Goal: Contribute content: Contribute content

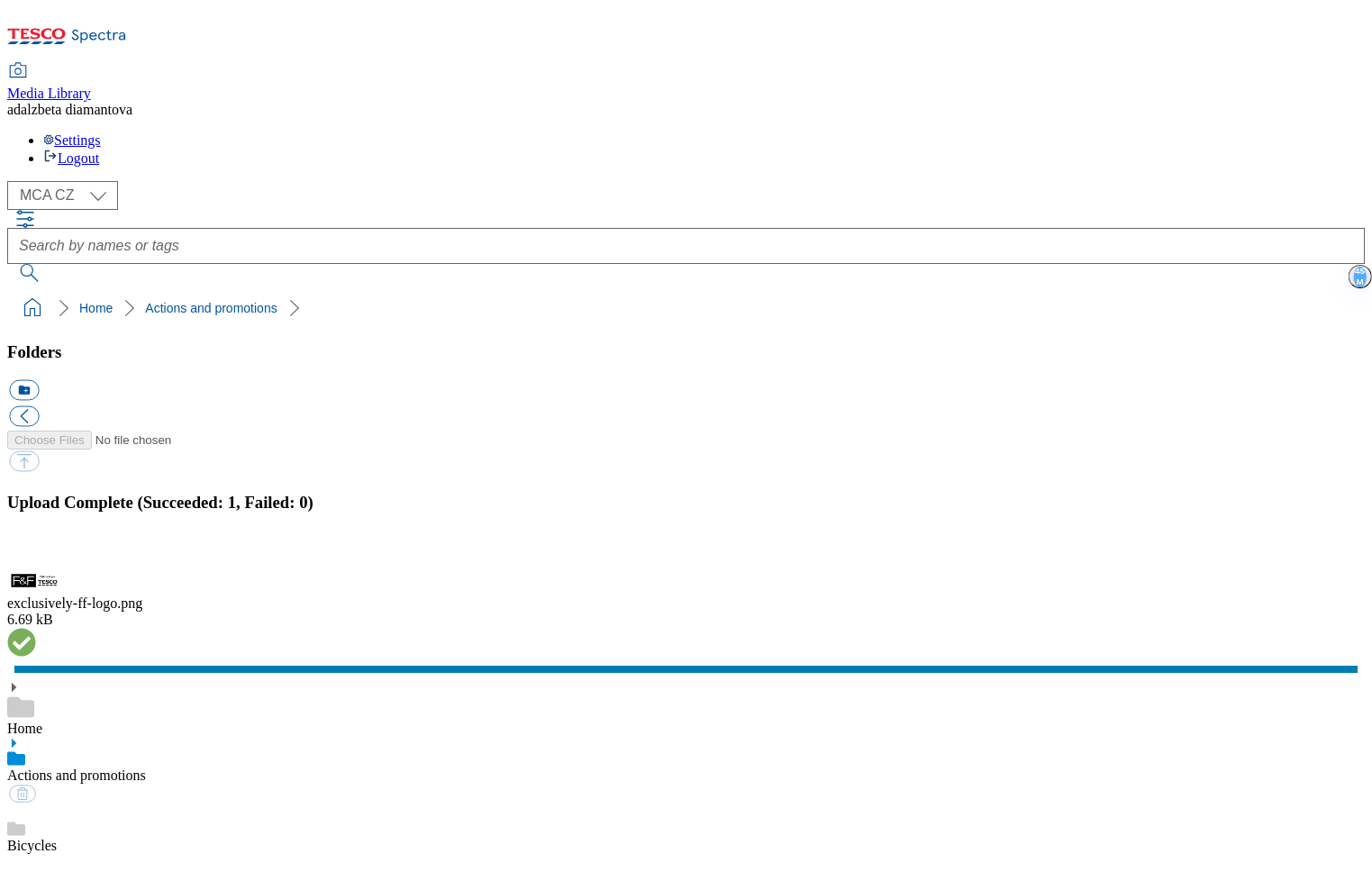
click at [123, 182] on div "( optional ) MCA CZ MCA HU MCA SK MCA CZ" at bounding box center [686, 196] width 1358 height 29
click at [107, 182] on select "MCA CZ MCA HU MCA SK" at bounding box center [62, 196] width 110 height 29
select select "flare-mca-sk"
click at [12, 182] on select "MCA CZ MCA HU MCA SK" at bounding box center [62, 196] width 110 height 29
click at [37, 550] on button "button" at bounding box center [22, 559] width 27 height 17
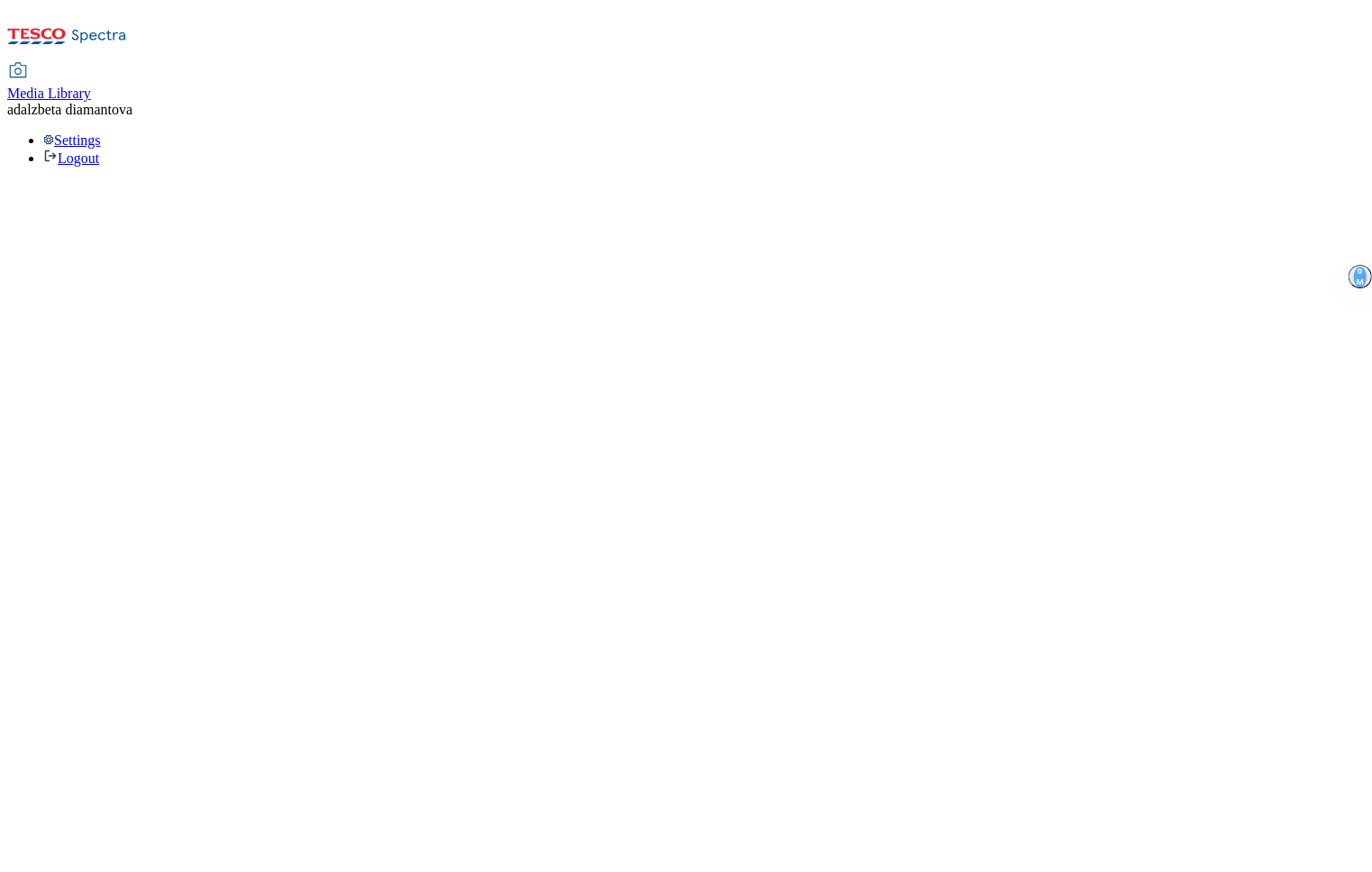
select select "flare-mca-sk"
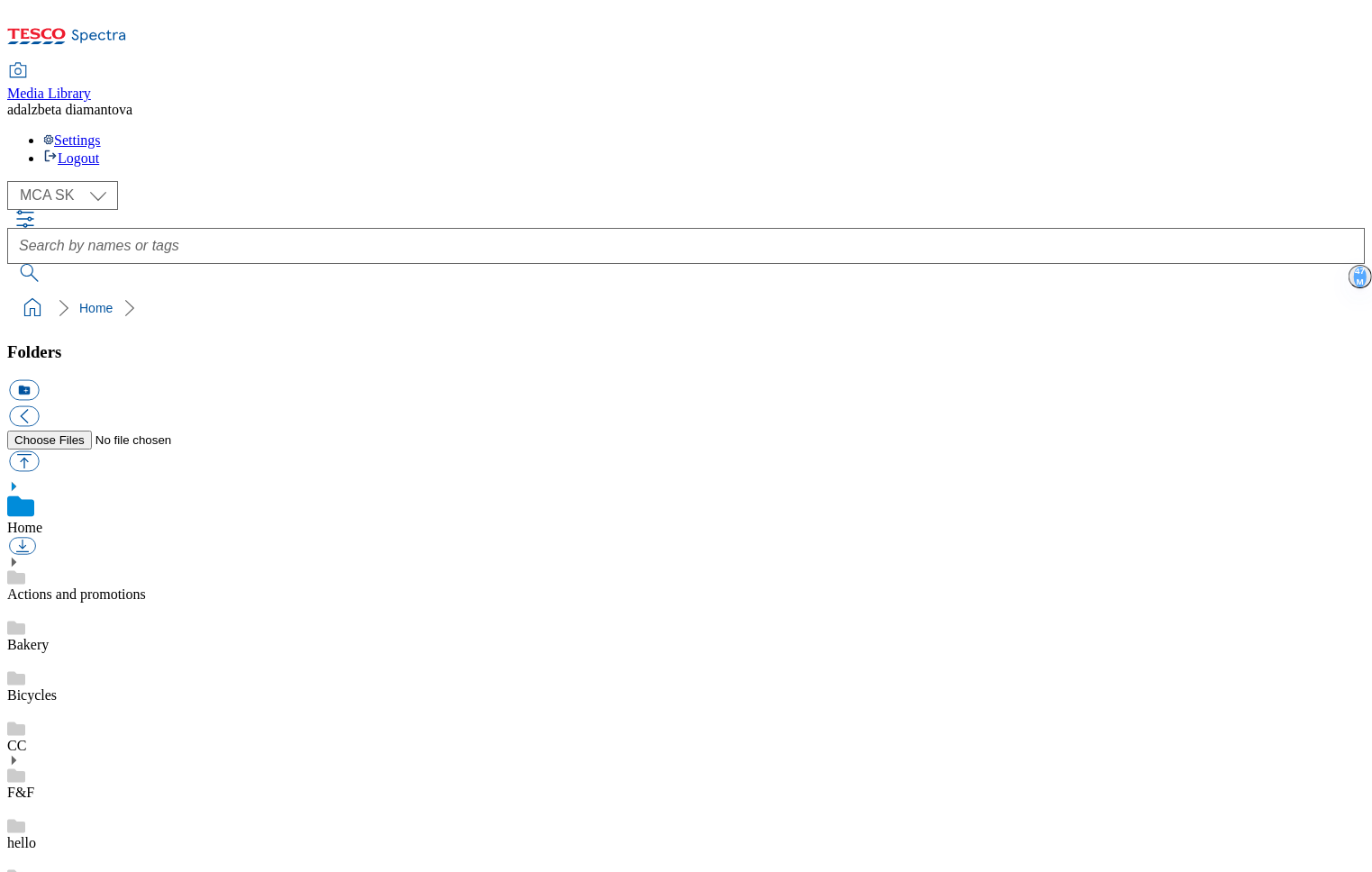
click at [42, 520] on link "Home" at bounding box center [25, 527] width 36 height 15
click at [146, 587] on link "Actions and promotions" at bounding box center [77, 594] width 138 height 15
checkbox input "true"
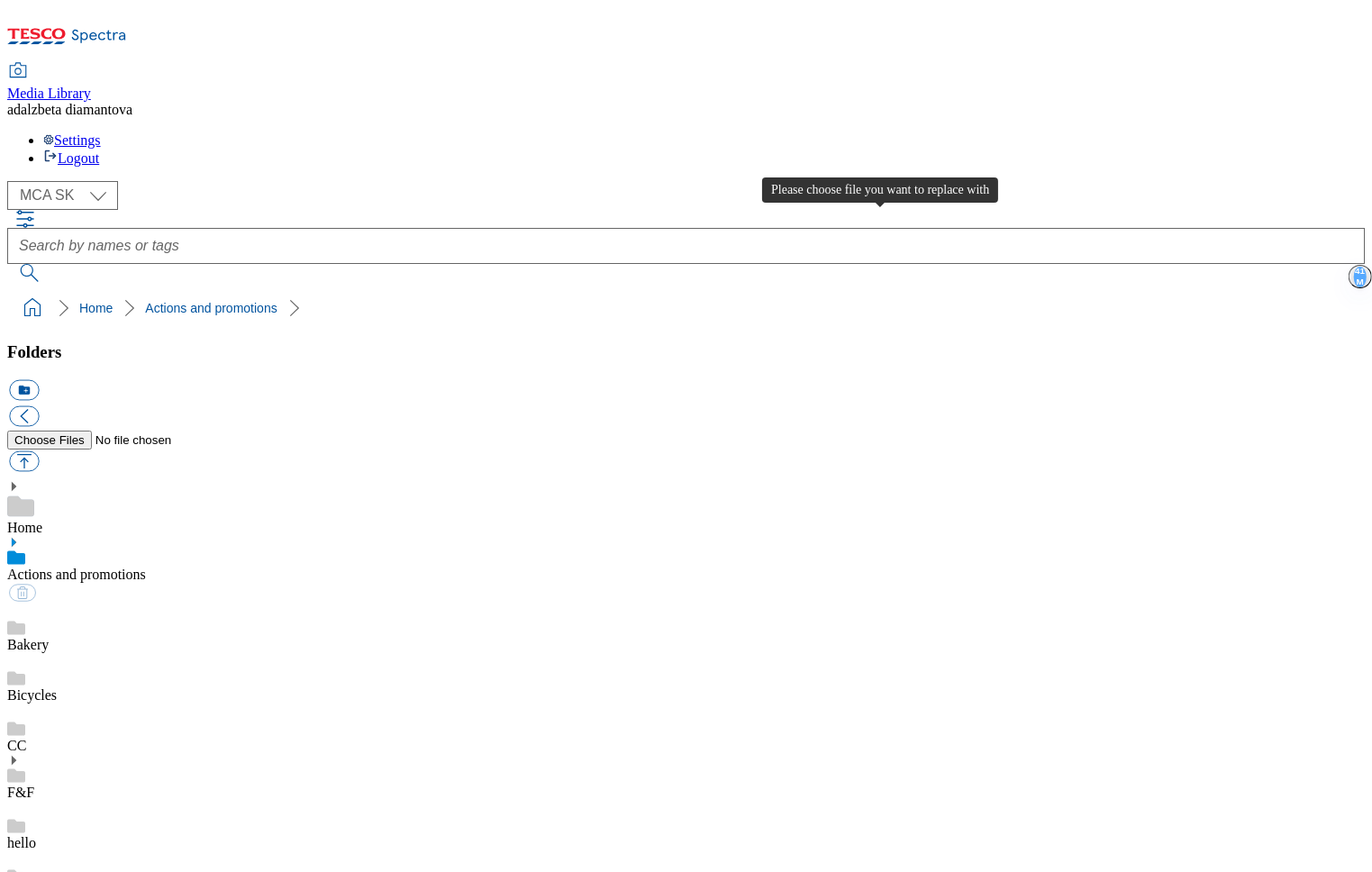
type input "C:\fakepath\sk-wk31-ac-sutaz-o-poukazky.png"
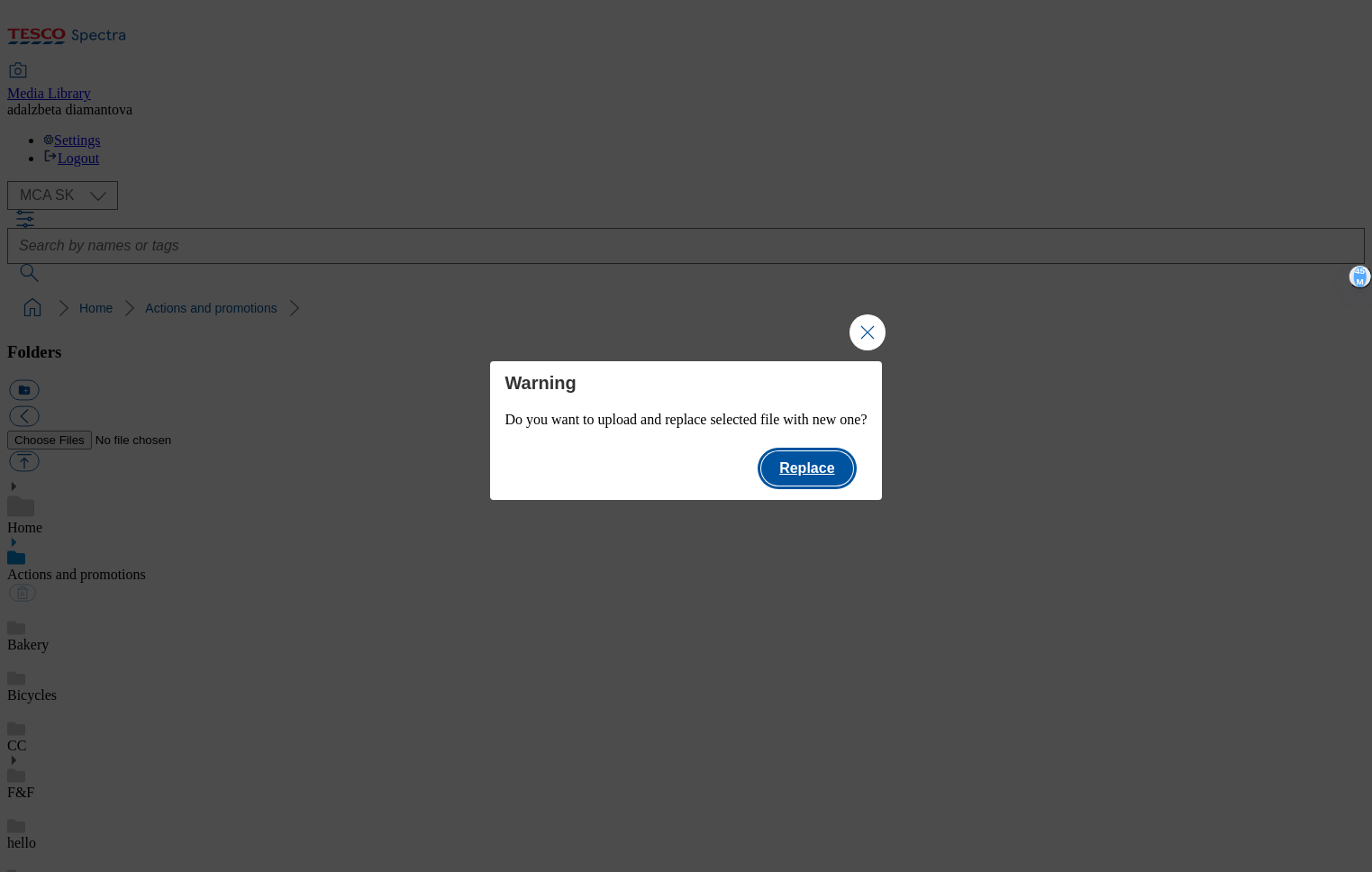
click at [848, 469] on button "Replace" at bounding box center [806, 469] width 91 height 35
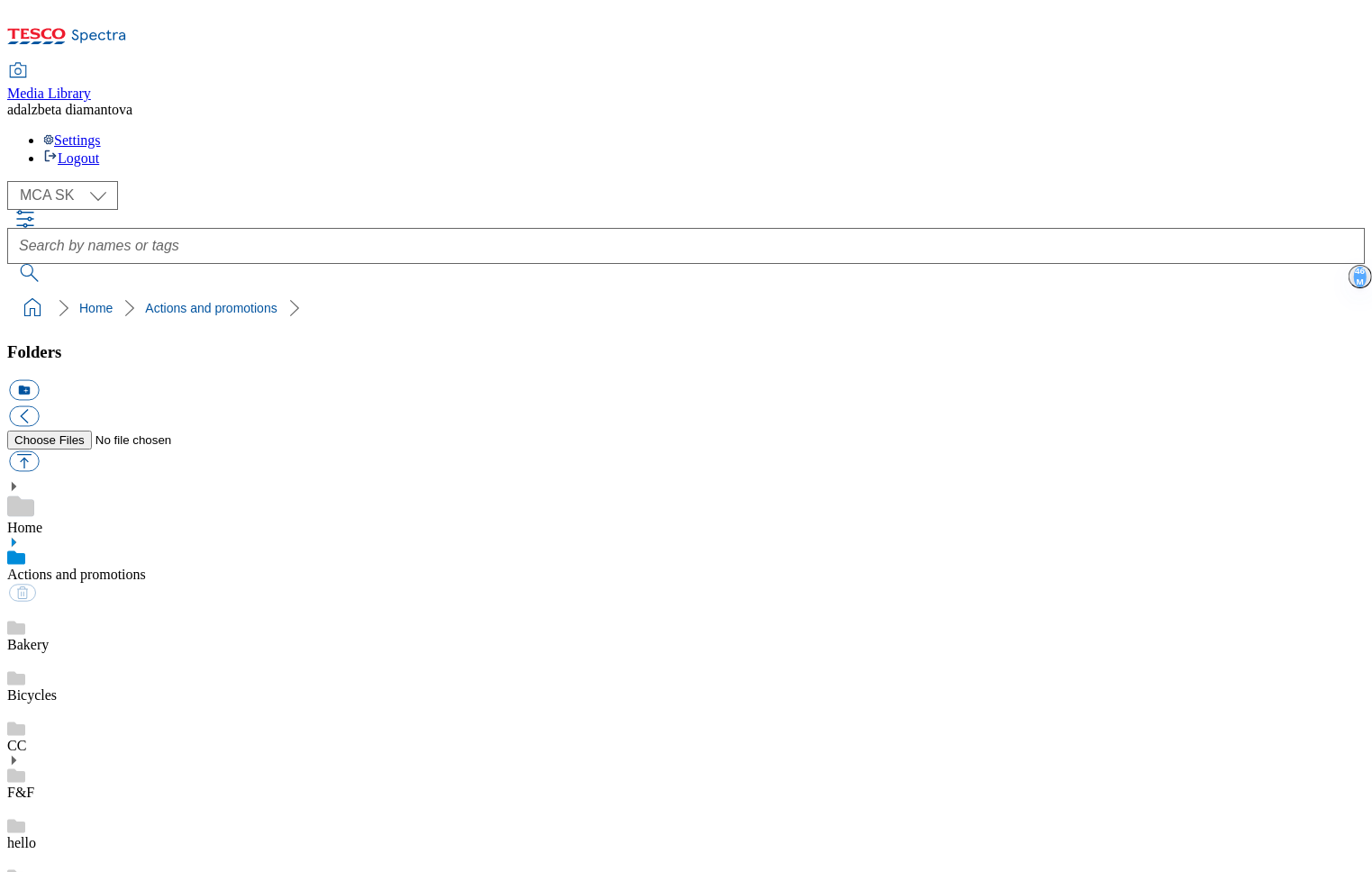
click at [137, 602] on div "Bakery" at bounding box center [686, 627] width 1358 height 51
click at [146, 567] on link "Actions and promotions" at bounding box center [77, 574] width 138 height 15
click at [38, 451] on button "button" at bounding box center [23, 462] width 30 height 21
type input "C:\fakepath\sk-wk31-ac-den-zvierat.png"
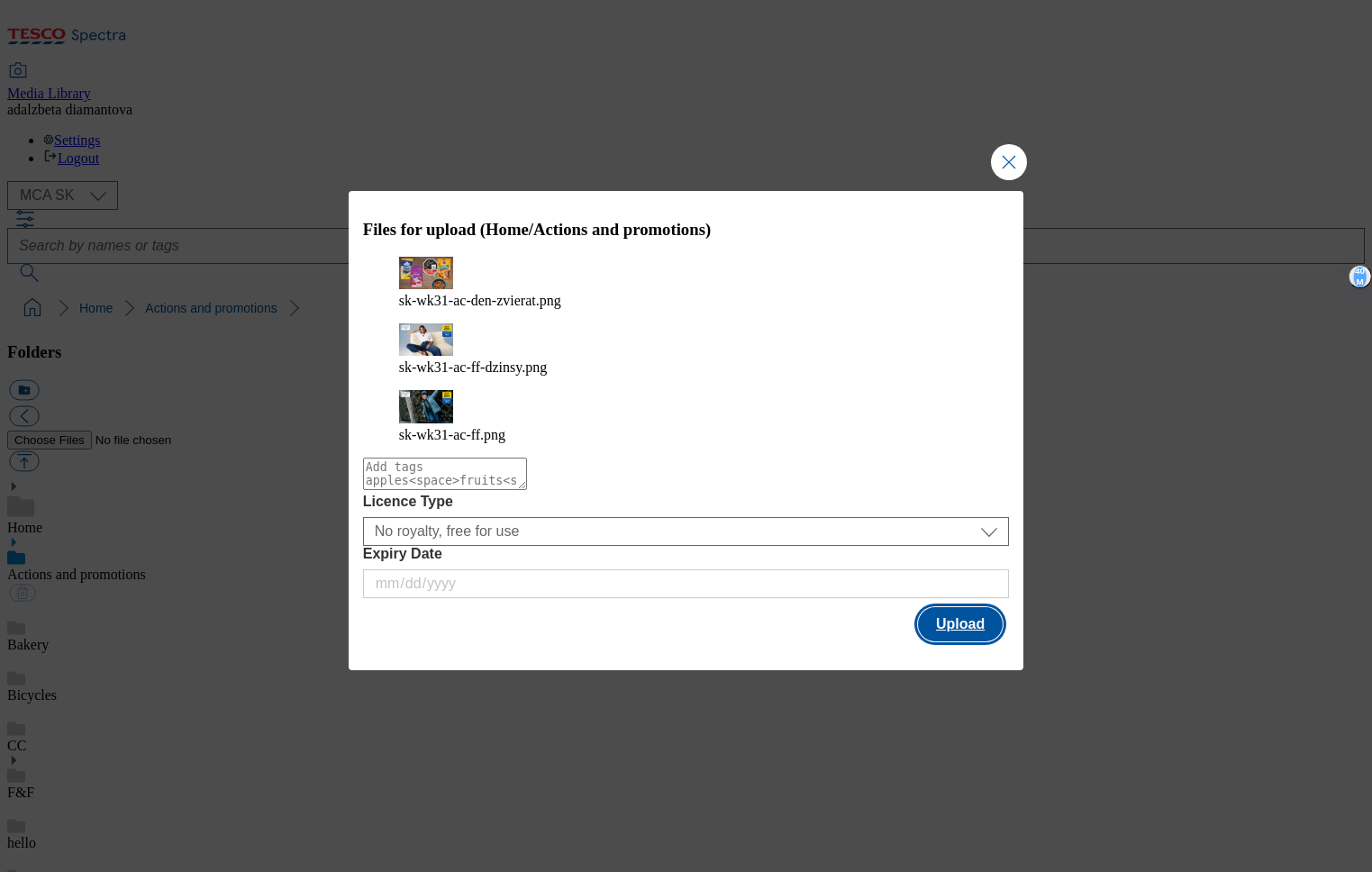
click at [971, 607] on button "Upload" at bounding box center [961, 624] width 85 height 35
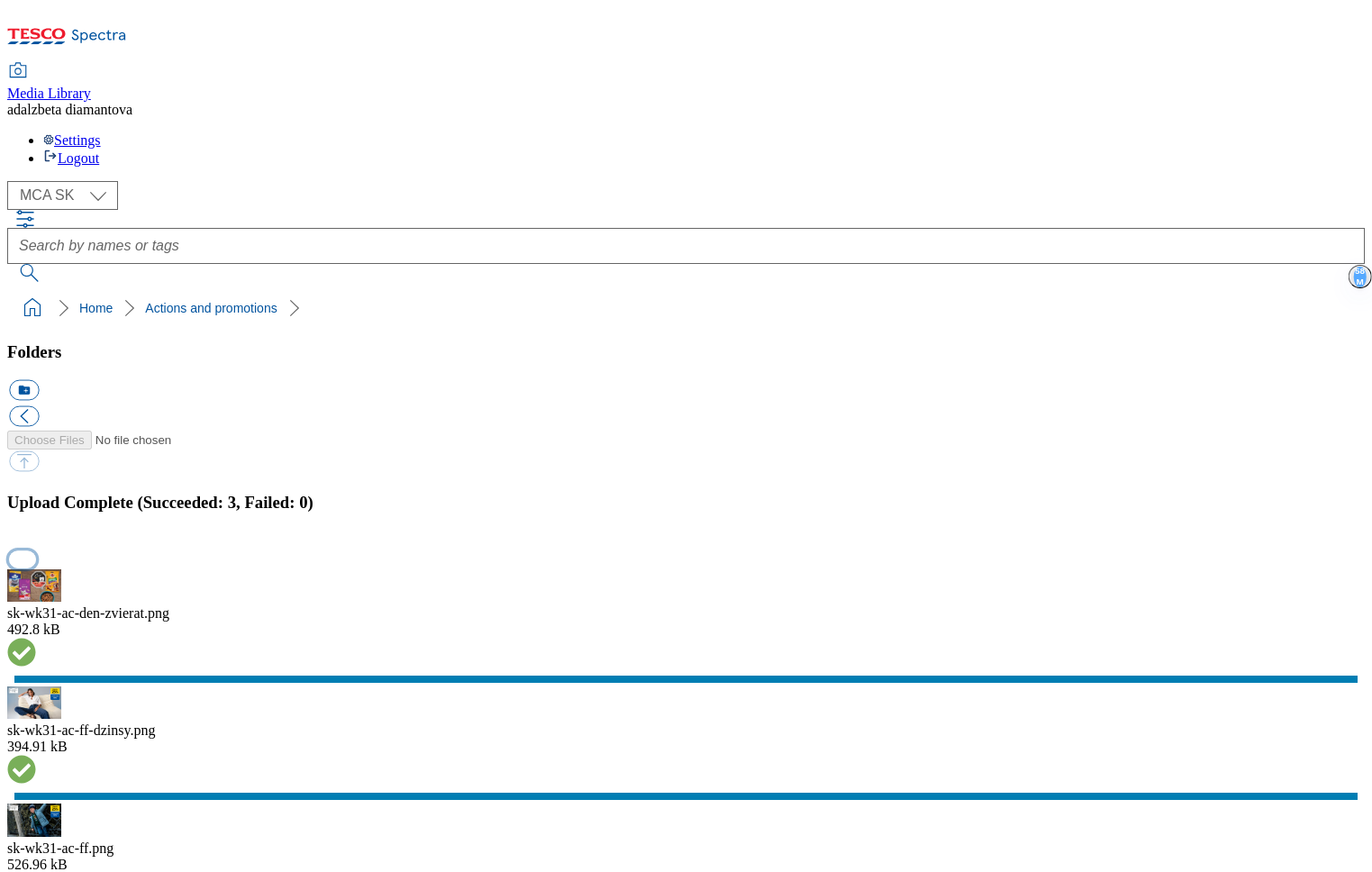
click at [37, 550] on button "button" at bounding box center [22, 559] width 27 height 17
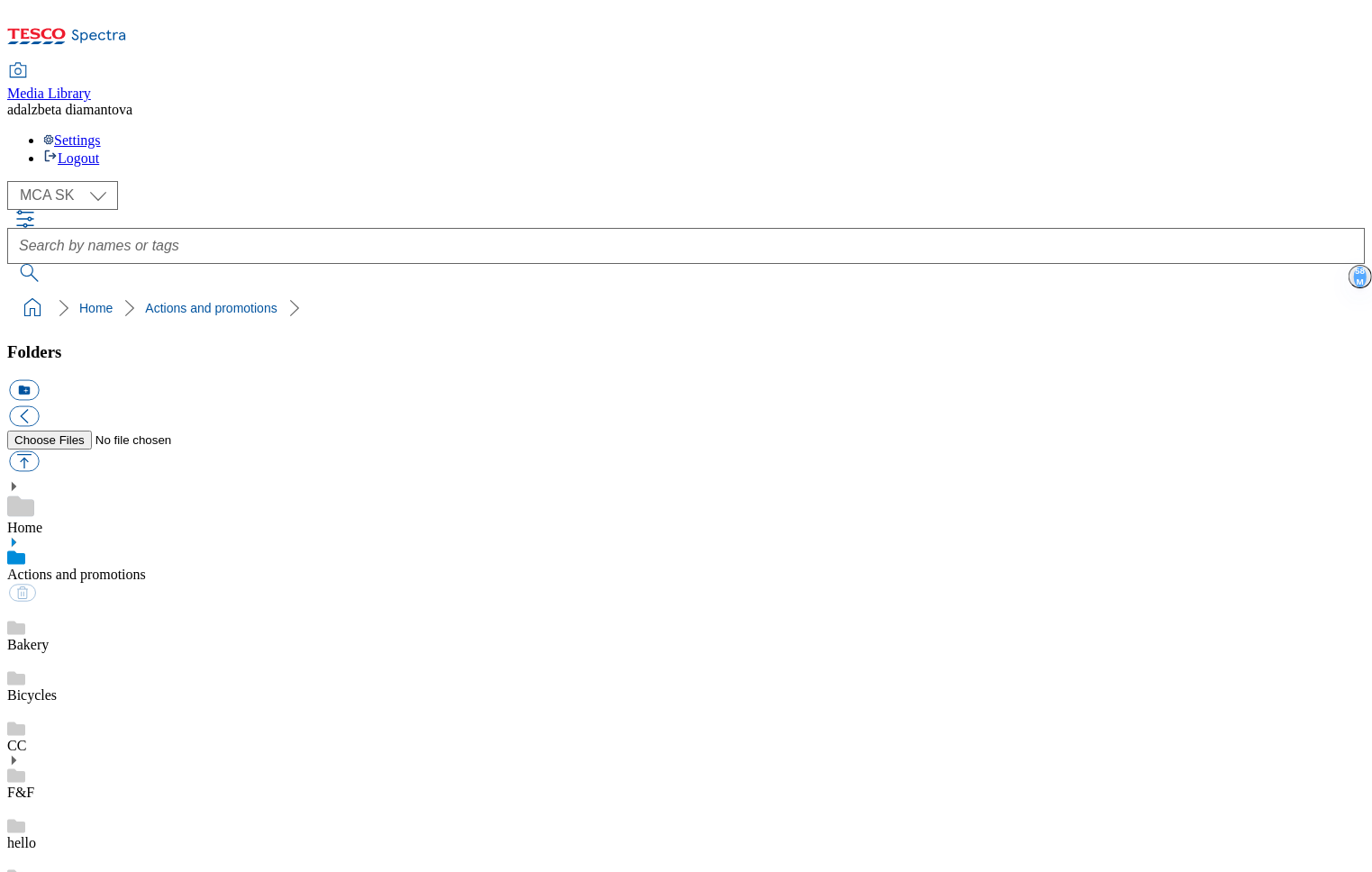
click at [134, 602] on div "Bakery" at bounding box center [686, 627] width 1358 height 51
click at [146, 567] on link "Actions and promotions" at bounding box center [77, 574] width 138 height 15
click at [107, 182] on select "MCA CZ MCA HU MCA SK" at bounding box center [62, 196] width 110 height 29
select select "flare-mca-cz"
click at [12, 182] on select "MCA CZ MCA HU MCA SK" at bounding box center [62, 196] width 110 height 29
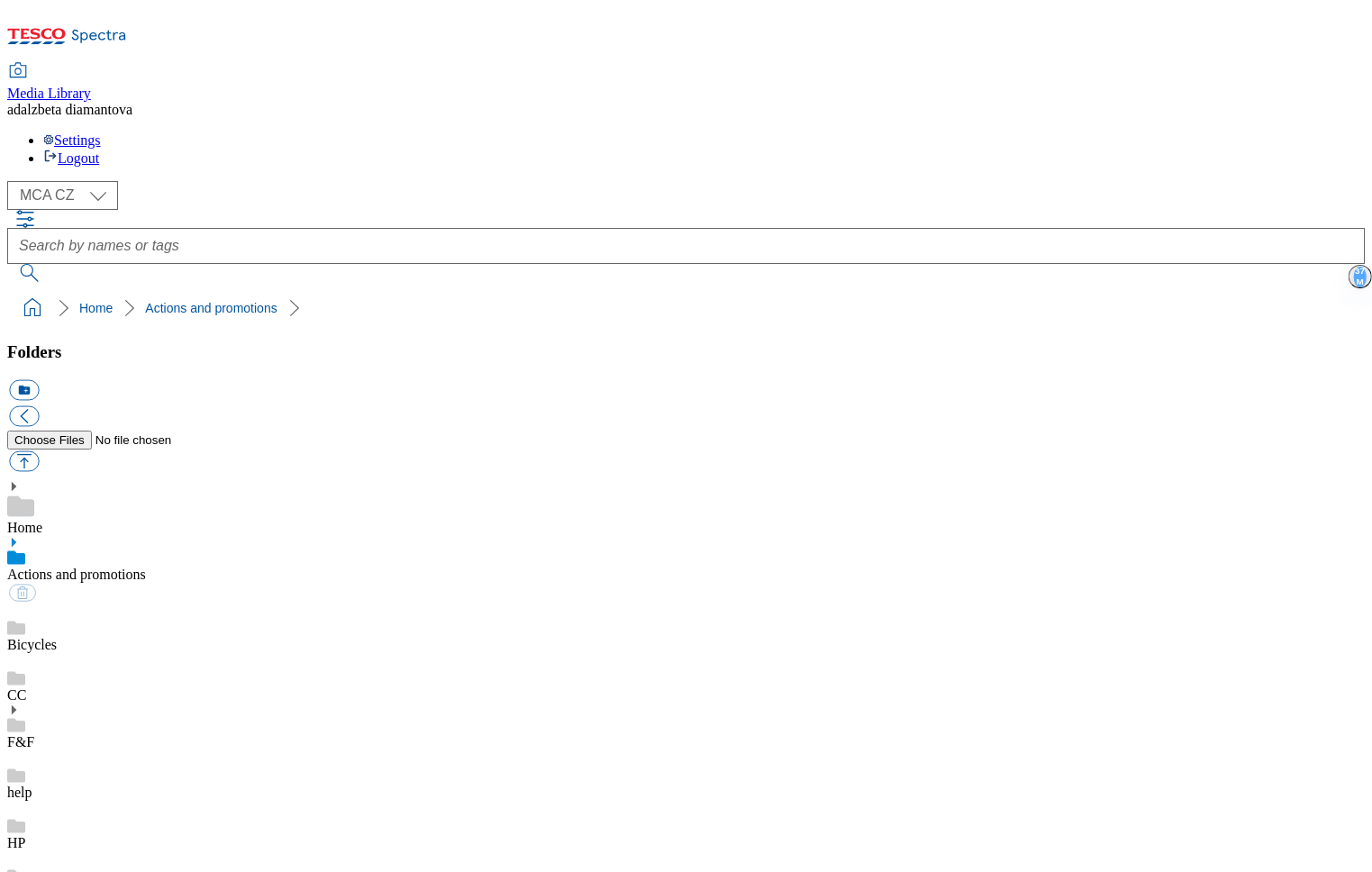
click at [139, 602] on div "Bicycles" at bounding box center [686, 627] width 1358 height 51
click at [146, 567] on link "Actions and promotions" at bounding box center [77, 574] width 138 height 15
click at [38, 451] on button "button" at bounding box center [23, 462] width 30 height 21
type input "C:\fakepath\cz-wk31-ac-ff.png"
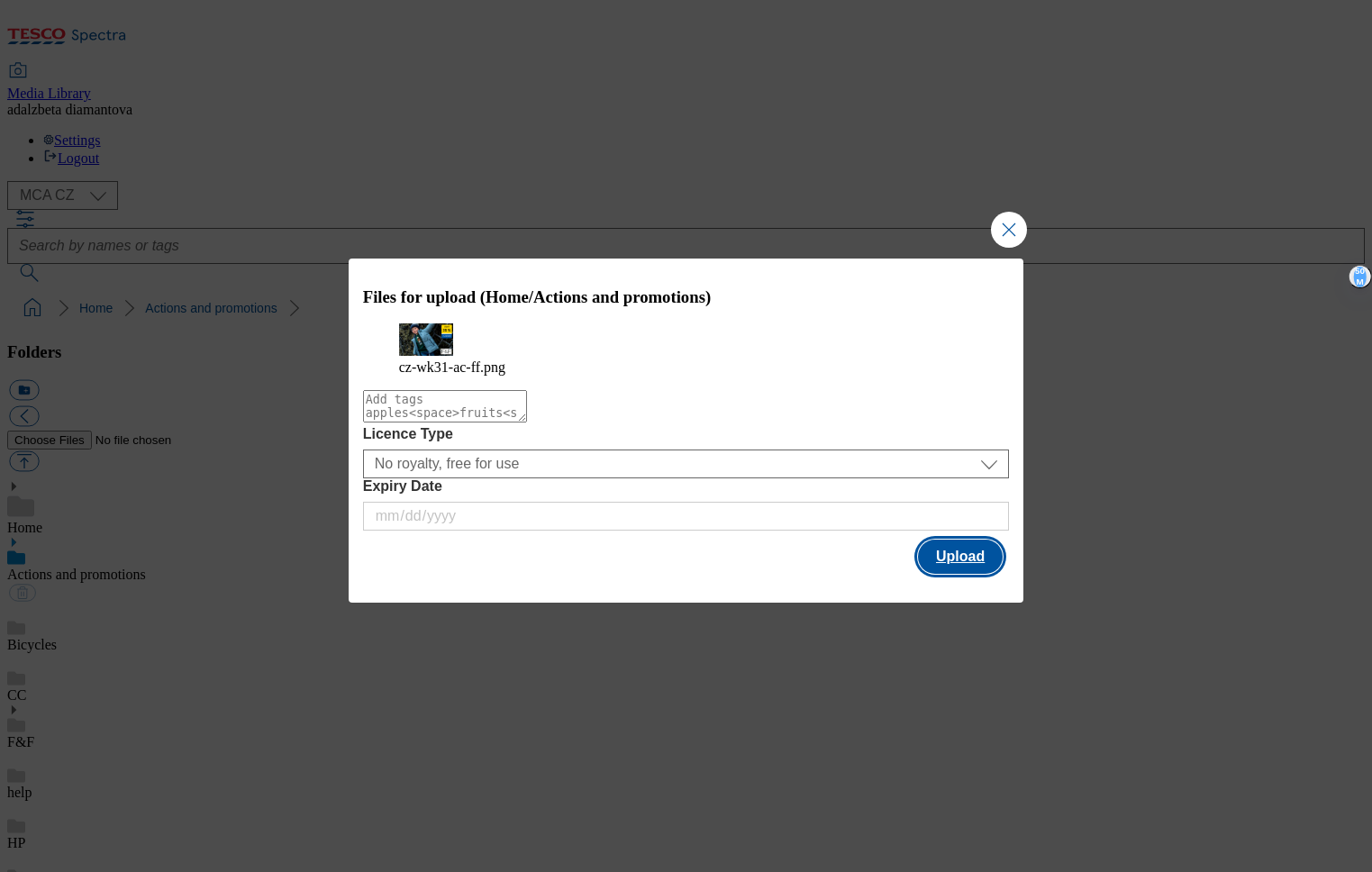
click at [987, 573] on button "Upload" at bounding box center [961, 557] width 85 height 35
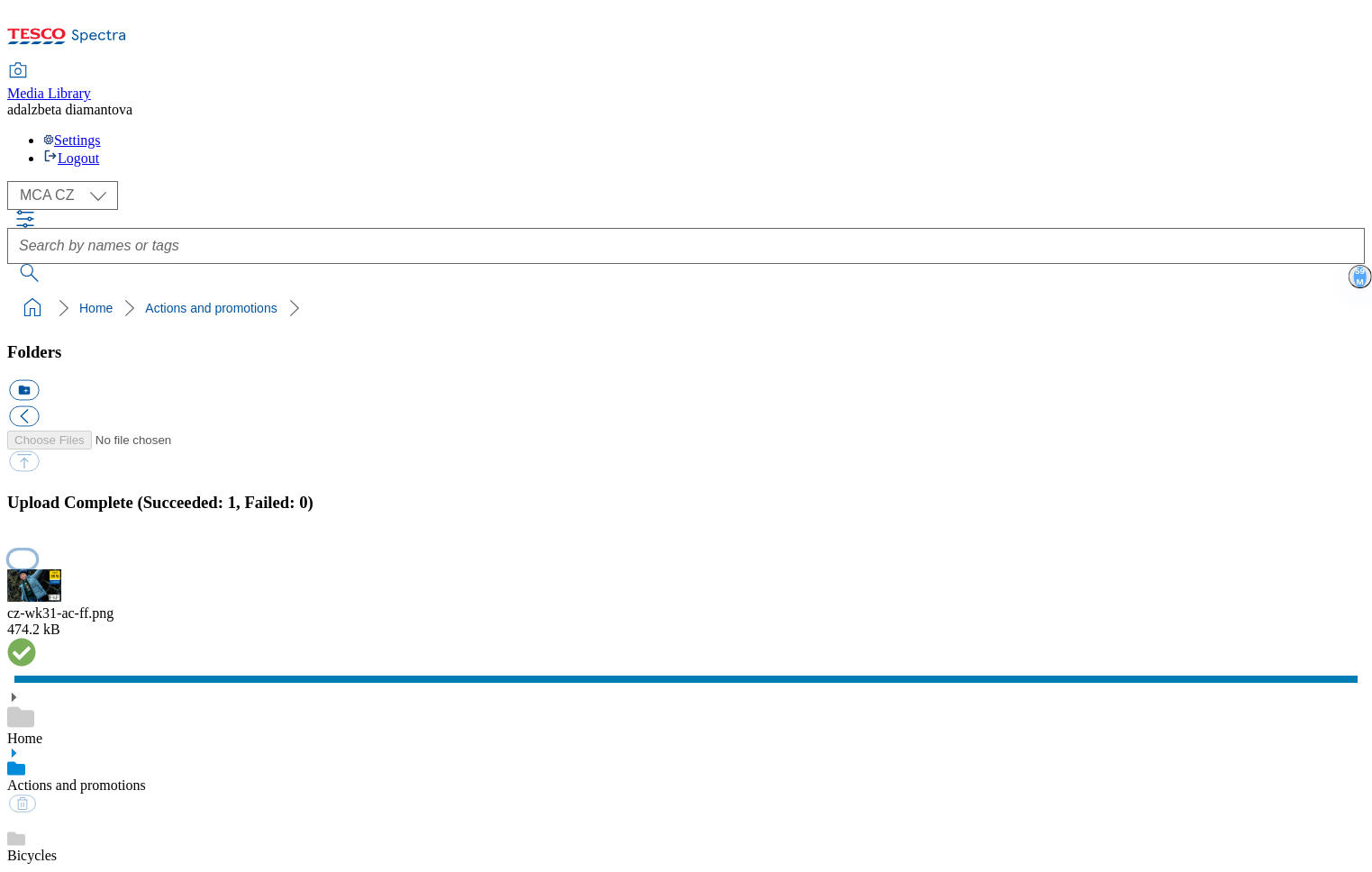
click at [37, 550] on button "button" at bounding box center [22, 559] width 27 height 17
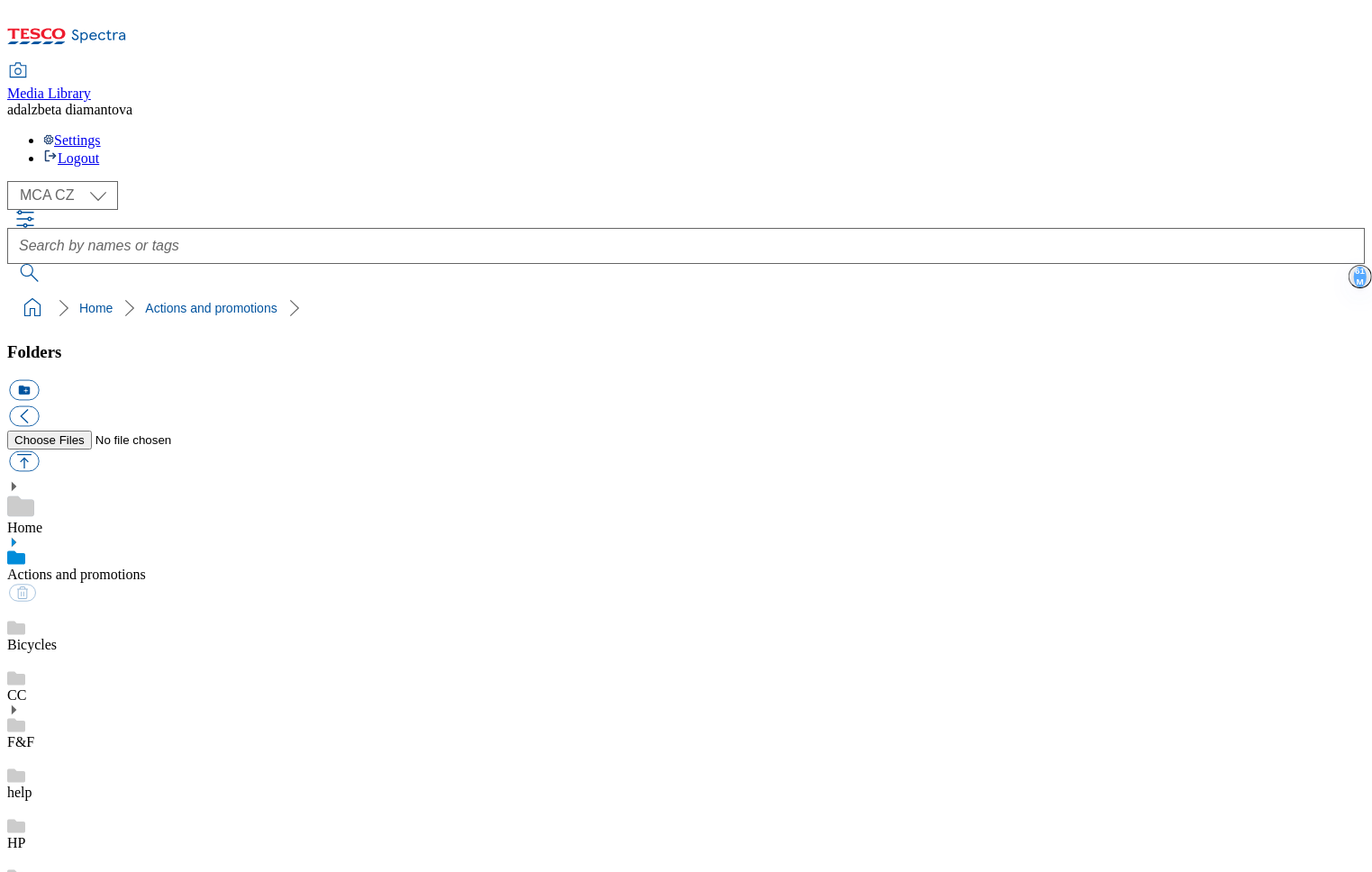
drag, startPoint x: 144, startPoint y: 327, endPoint x: 152, endPoint y: 322, distance: 9.4
click at [145, 602] on div "Bicycles" at bounding box center [686, 627] width 1358 height 51
click at [146, 567] on link "Actions and promotions" at bounding box center [77, 574] width 138 height 15
